Goal: Task Accomplishment & Management: Manage account settings

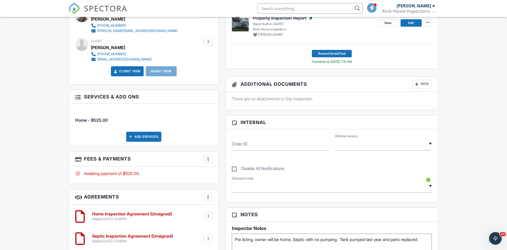
scroll to position [225, 0]
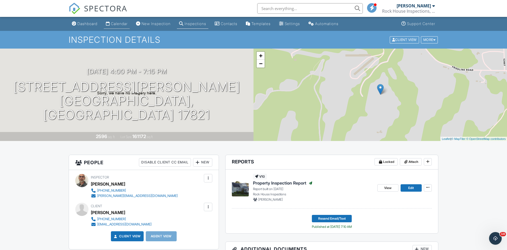
click at [118, 22] on div "Calendar" at bounding box center [119, 23] width 17 height 4
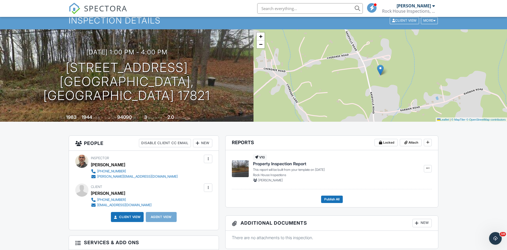
scroll to position [2, 0]
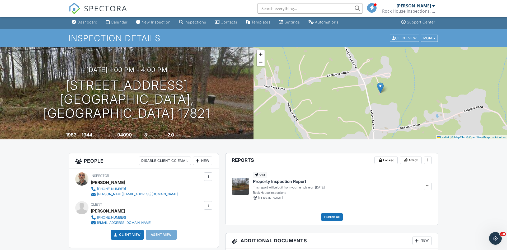
click at [122, 22] on div "Calendar" at bounding box center [119, 22] width 17 height 4
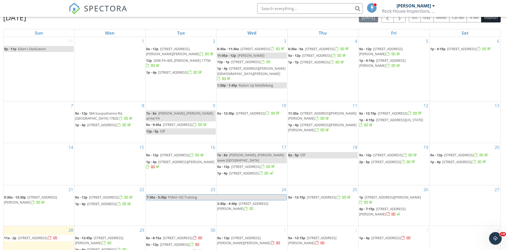
scroll to position [70, 0]
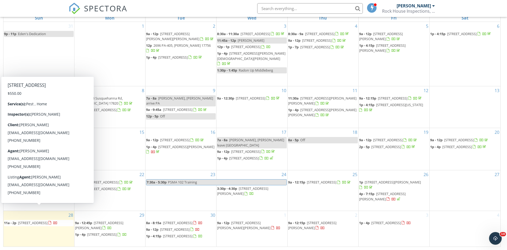
click at [30, 220] on span "[STREET_ADDRESS]" at bounding box center [33, 222] width 30 height 5
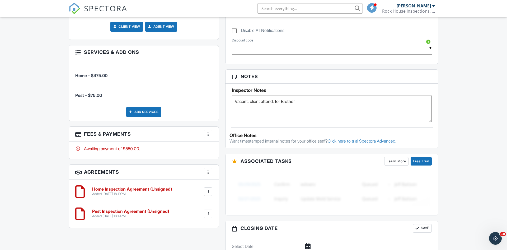
scroll to position [299, 0]
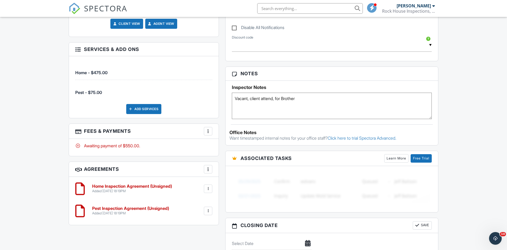
click at [275, 97] on textarea "Vacant, client attend, for Brother" at bounding box center [332, 106] width 200 height 26
click at [345, 97] on textarea "Vacant, client attend, for Brother" at bounding box center [332, 106] width 200 height 26
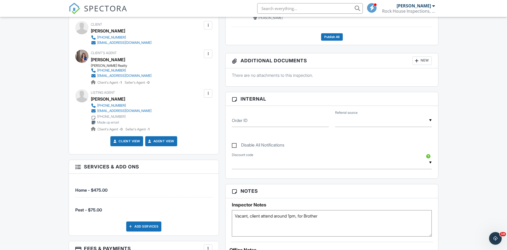
scroll to position [180, 0]
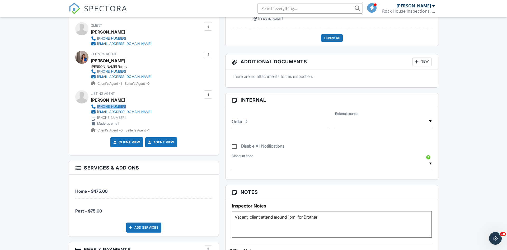
copy div "570-274-6409"
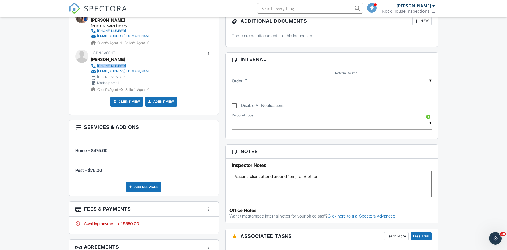
scroll to position [223, 0]
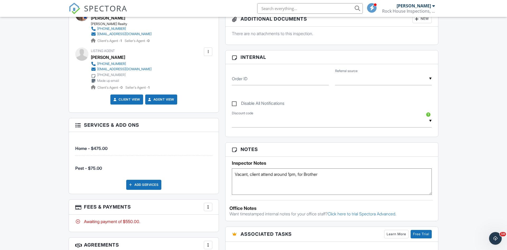
click at [249, 173] on textarea "Vacant, client attend, for Brother" at bounding box center [332, 181] width 200 height 26
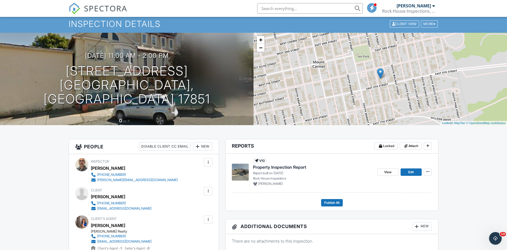
scroll to position [0, 0]
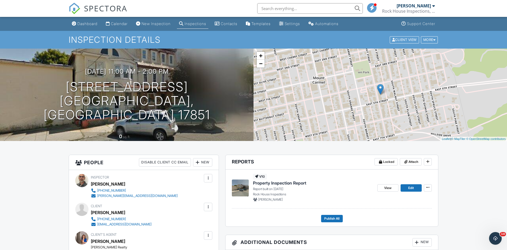
type textarea "Vacant, lock box. client attend around 1pm, for Brother"
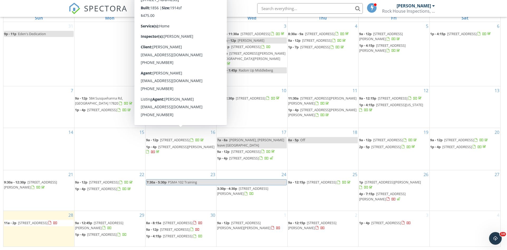
scroll to position [30, 0]
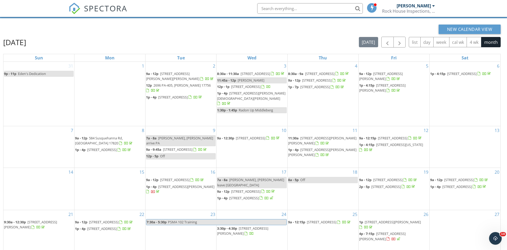
click at [176, 177] on span "1278 Upper Mulberry St, Danville 17821" at bounding box center [175, 179] width 30 height 5
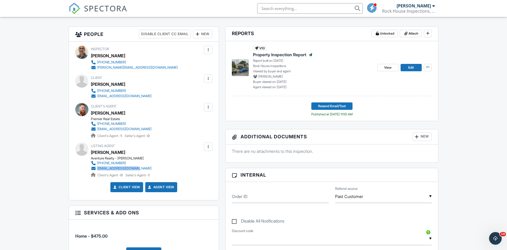
scroll to position [129, 0]
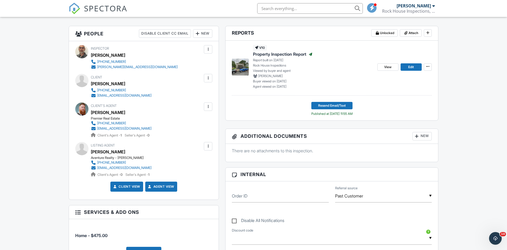
click at [111, 156] on div "Aventure Realty - Muncy" at bounding box center [123, 158] width 65 height 4
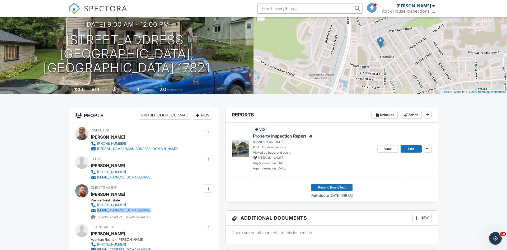
scroll to position [0, 0]
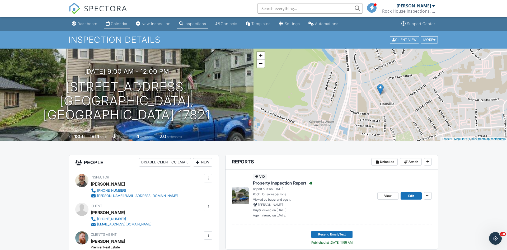
click at [123, 23] on div "Calendar" at bounding box center [119, 23] width 17 height 4
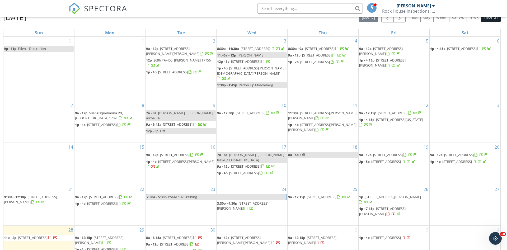
scroll to position [70, 0]
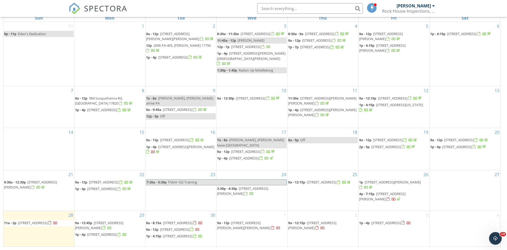
click at [457, 144] on span "[STREET_ADDRESS]" at bounding box center [457, 146] width 30 height 5
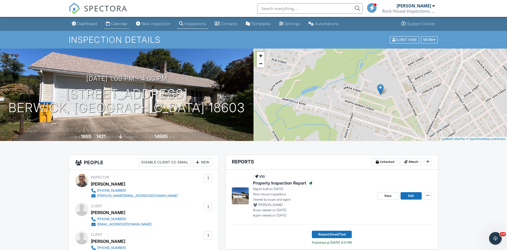
click at [116, 22] on div "Calendar" at bounding box center [119, 23] width 17 height 4
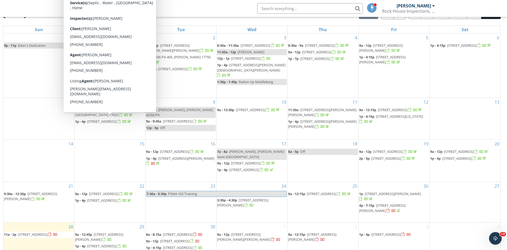
scroll to position [70, 0]
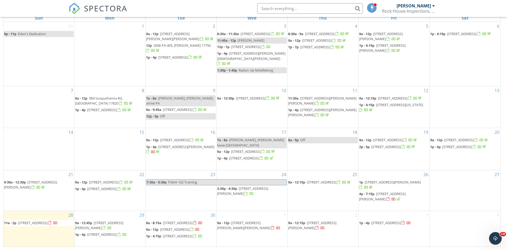
click at [175, 144] on span "719 E Dewart St, Shamokin 17872" at bounding box center [186, 146] width 56 height 5
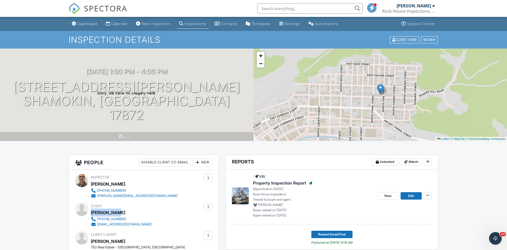
drag, startPoint x: 91, startPoint y: 213, endPoint x: 121, endPoint y: 211, distance: 29.3
click at [121, 211] on div "[PERSON_NAME]" at bounding box center [123, 212] width 65 height 8
copy div "[PERSON_NAME]"
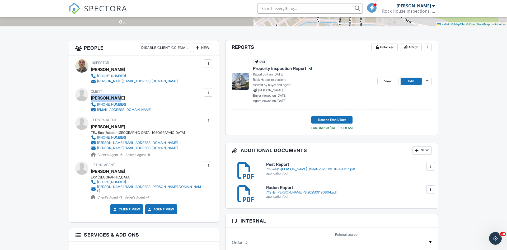
scroll to position [116, 0]
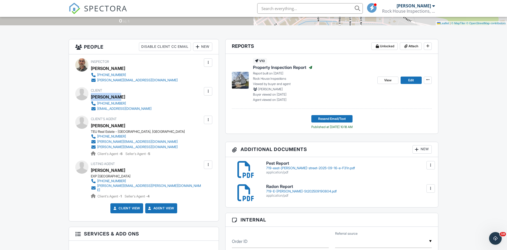
click at [278, 190] on div "719-E-Dewart-St202509190804.pdf" at bounding box center [348, 191] width 165 height 4
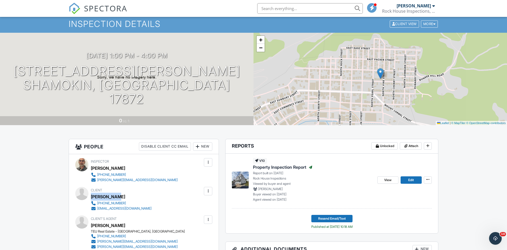
scroll to position [1, 0]
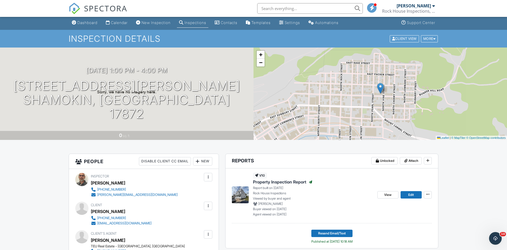
click at [272, 11] on input "text" at bounding box center [310, 8] width 106 height 11
click at [267, 10] on input "text" at bounding box center [310, 8] width 106 height 11
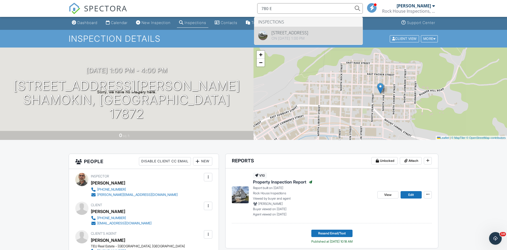
type input "780 E"
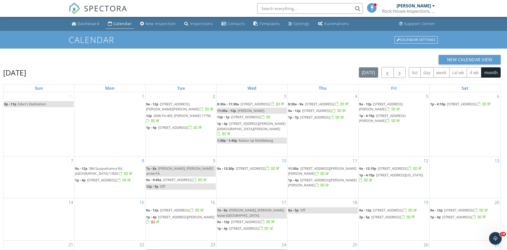
click at [298, 7] on input "text" at bounding box center [310, 8] width 106 height 11
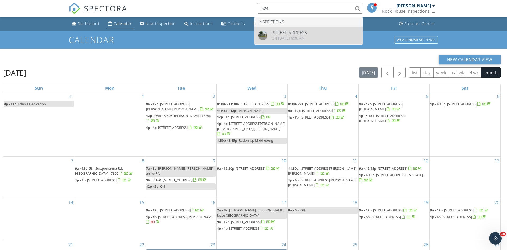
type input "524"
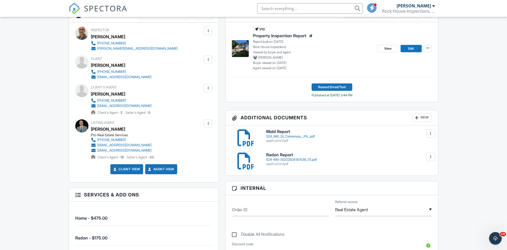
click at [272, 158] on div "524-Mill-St202509161536_(1).pdf" at bounding box center [348, 160] width 165 height 4
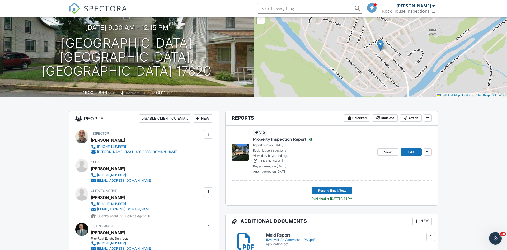
scroll to position [45, 0]
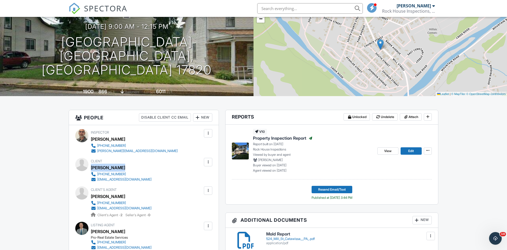
drag, startPoint x: 91, startPoint y: 167, endPoint x: 121, endPoint y: 169, distance: 30.2
click at [121, 169] on div "[PERSON_NAME]" at bounding box center [123, 168] width 65 height 8
copy div "[PERSON_NAME]"
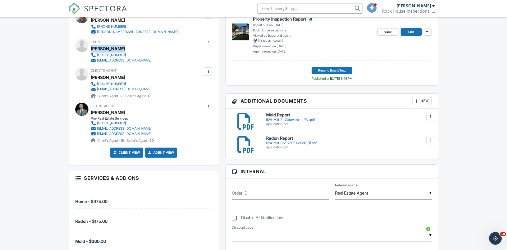
scroll to position [166, 0]
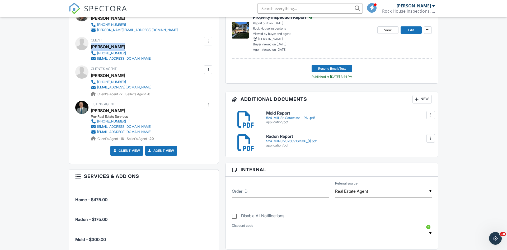
click at [277, 140] on div "524-Mill-St202509161536_(1).pdf" at bounding box center [348, 141] width 165 height 4
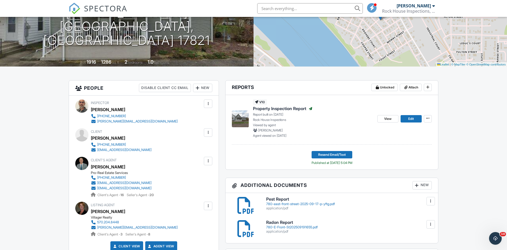
scroll to position [75, 0]
click at [277, 225] on div "780-E-Front-St202509191655.pdf" at bounding box center [348, 227] width 165 height 4
drag, startPoint x: 91, startPoint y: 138, endPoint x: 145, endPoint y: 138, distance: 54.4
click at [145, 138] on div "Client [PERSON_NAME] [PHONE_NUMBER] [EMAIL_ADDRESS][DOMAIN_NAME]" at bounding box center [134, 140] width 86 height 24
copy div "[PERSON_NAME]"
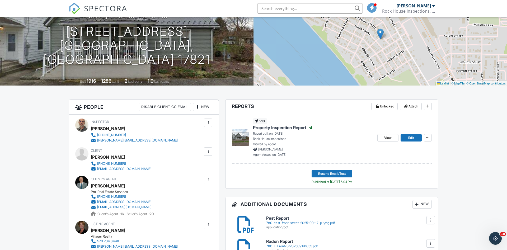
scroll to position [0, 0]
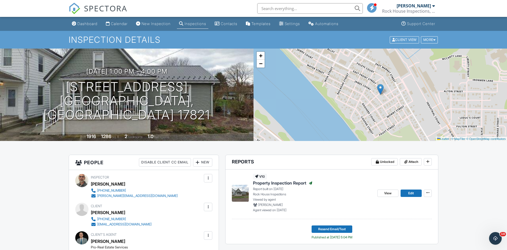
click at [282, 9] on input "text" at bounding box center [310, 8] width 106 height 11
click at [280, 8] on input "text" at bounding box center [310, 8] width 106 height 11
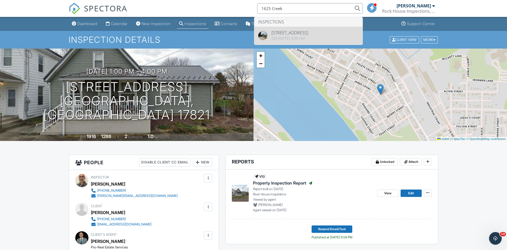
type input "1625 Creek"
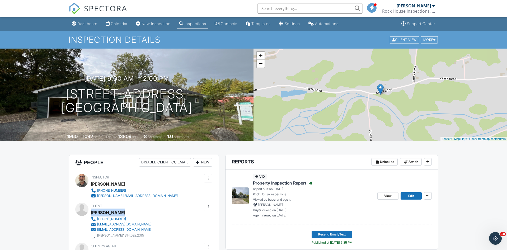
drag, startPoint x: 92, startPoint y: 212, endPoint x: 123, endPoint y: 209, distance: 31.8
click at [123, 210] on div "Megan Troxell" at bounding box center [123, 212] width 65 height 8
copy div "Megan Troxell"
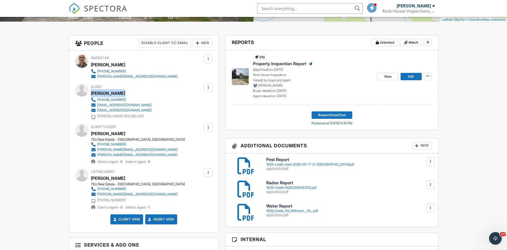
scroll to position [120, 0]
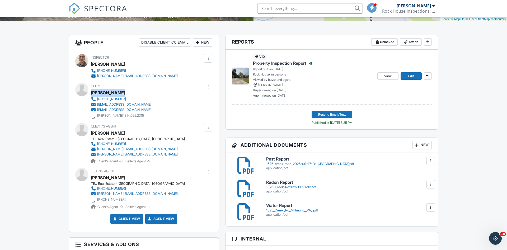
click at [278, 186] on div "1625-Creek-Rd202509191212.pdf" at bounding box center [348, 187] width 165 height 4
click at [274, 10] on input "text" at bounding box center [310, 8] width 106 height 11
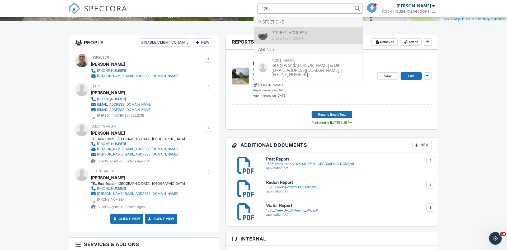
type input "420"
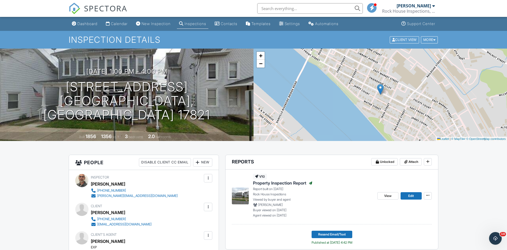
drag, startPoint x: 91, startPoint y: 212, endPoint x: 122, endPoint y: 212, distance: 31.1
click at [122, 212] on div "Ariel Albuerne" at bounding box center [123, 212] width 65 height 8
copy div "Ariel Albuerne"
click at [268, 9] on input "text" at bounding box center [310, 8] width 106 height 11
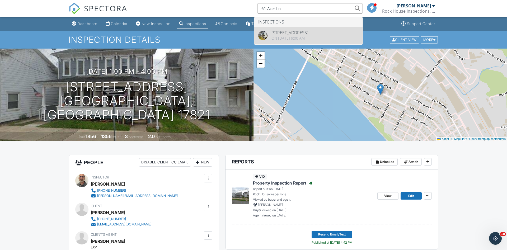
type input "61 Acer Ln"
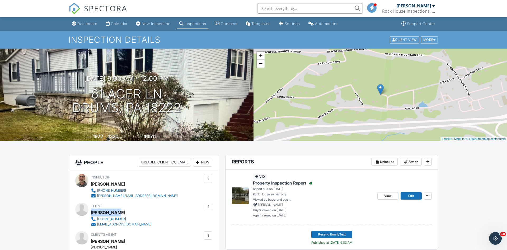
drag, startPoint x: 91, startPoint y: 212, endPoint x: 123, endPoint y: 210, distance: 31.5
click at [123, 210] on div "[PERSON_NAME]" at bounding box center [123, 212] width 65 height 8
copy div "[PERSON_NAME]"
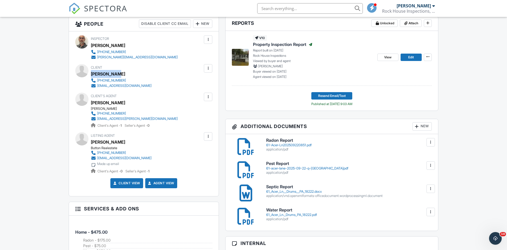
scroll to position [146, 0]
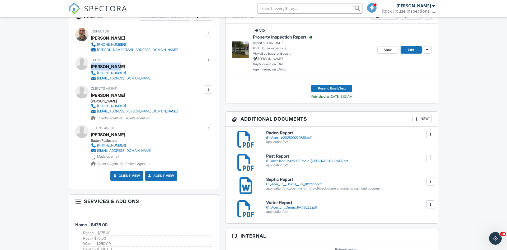
click at [283, 135] on h6 "Radon Report" at bounding box center [348, 133] width 165 height 5
click at [267, 9] on input "text" at bounding box center [310, 8] width 106 height 11
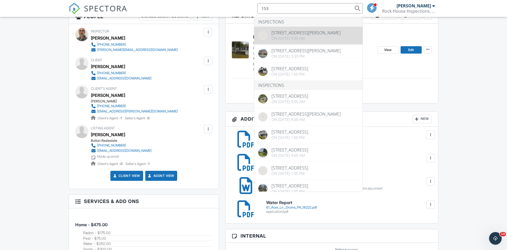
type input "153"
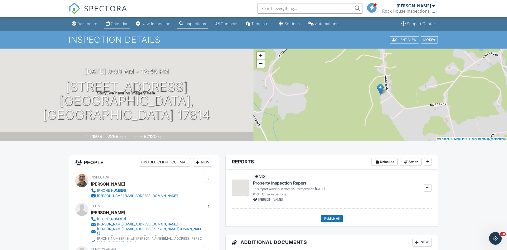
click at [119, 23] on div "Calendar" at bounding box center [119, 23] width 17 height 4
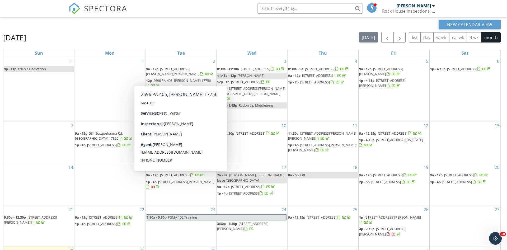
scroll to position [70, 0]
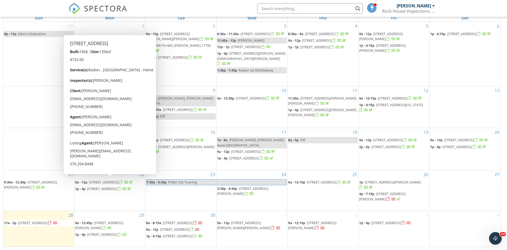
click at [100, 186] on span "[STREET_ADDRESS]" at bounding box center [102, 188] width 30 height 5
